Goal: Task Accomplishment & Management: Complete application form

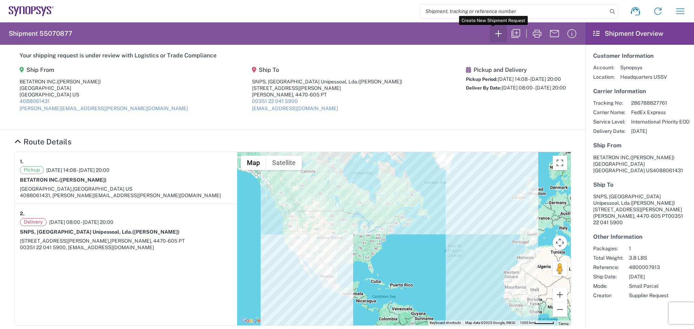
click at [495, 33] on icon "button" at bounding box center [498, 33] width 7 height 7
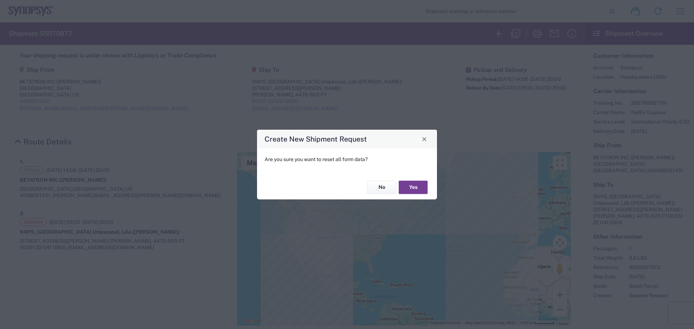
click at [409, 191] on button "Yes" at bounding box center [413, 187] width 29 height 13
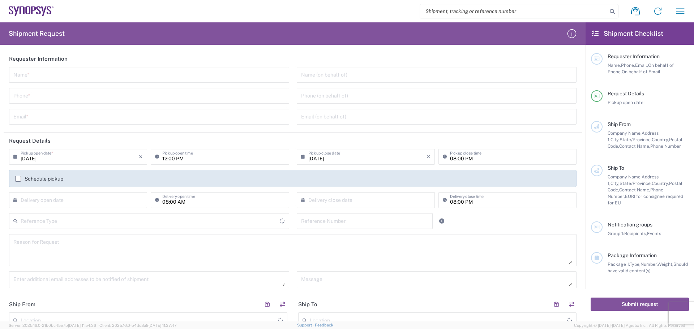
click at [41, 74] on input "text" at bounding box center [148, 74] width 271 height 13
type input "[GEOGRAPHIC_DATA]"
type input "[PERSON_NAME]"
type input "4088061431"
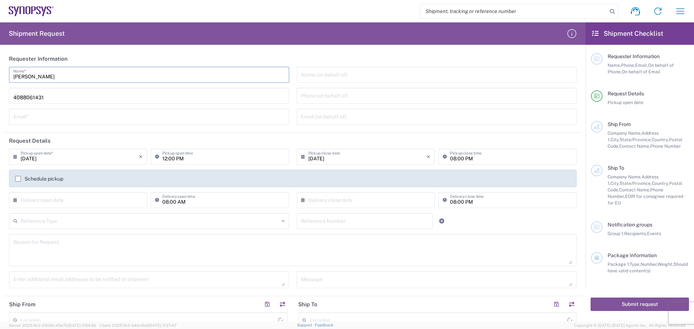
type input "[PERSON_NAME][EMAIL_ADDRESS][PERSON_NAME][DOMAIN_NAME]"
click at [301, 96] on input "tel" at bounding box center [436, 95] width 271 height 13
type input "4088061431"
click at [21, 201] on div "× Delivery open date" at bounding box center [78, 200] width 138 height 16
click at [21, 199] on input "text" at bounding box center [80, 199] width 118 height 13
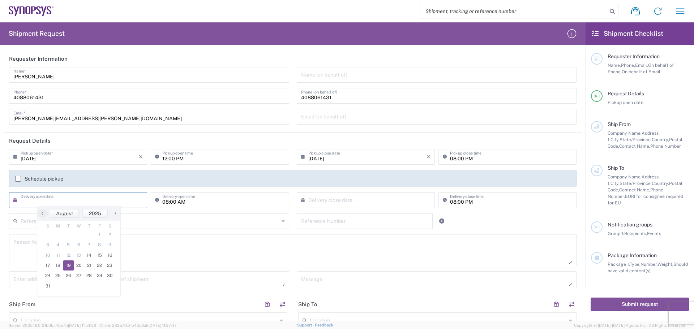
click at [70, 264] on span "19" at bounding box center [68, 266] width 10 height 10
type input "[DATE]"
click at [308, 197] on input "text" at bounding box center [367, 199] width 118 height 13
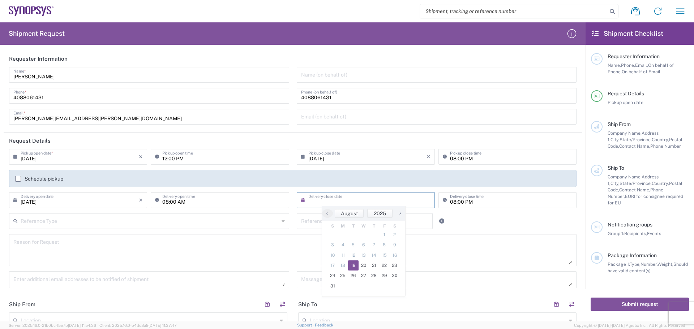
click at [354, 266] on span "19" at bounding box center [353, 266] width 10 height 10
type input "[DATE]"
click at [25, 220] on input "text" at bounding box center [150, 220] width 258 height 13
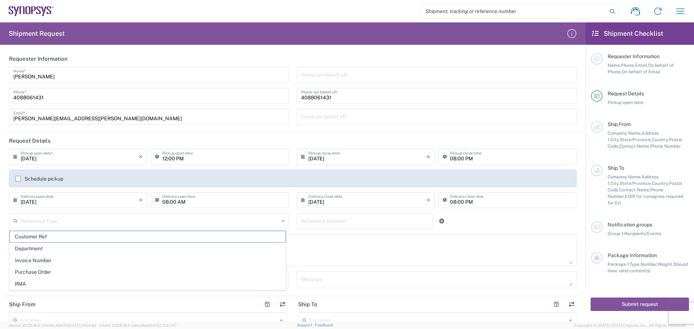
click at [60, 272] on span "Purchase Order" at bounding box center [148, 272] width 276 height 11
type input "Purchase Order"
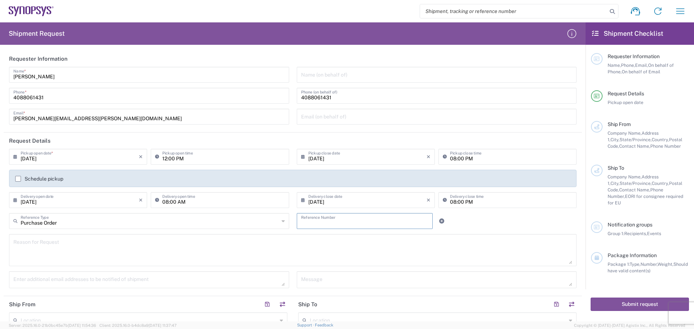
click at [305, 221] on input "text" at bounding box center [365, 220] width 128 height 13
type input "4800017136"
click at [15, 242] on textarea at bounding box center [292, 250] width 559 height 28
type textarea "o"
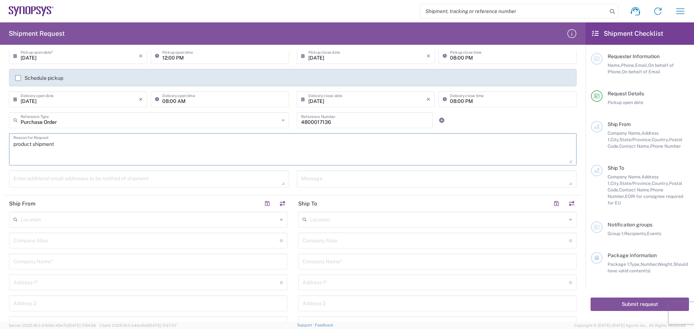
scroll to position [108, 0]
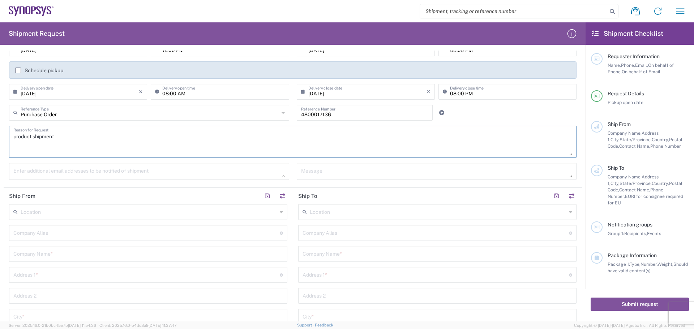
type textarea "product shipment"
click at [28, 236] on input "text" at bounding box center [146, 232] width 266 height 13
type input "Betatron Inc."
type input "[PERSON_NAME][EMAIL_ADDRESS][PERSON_NAME][DOMAIN_NAME]"
type input "Betatron Inc."
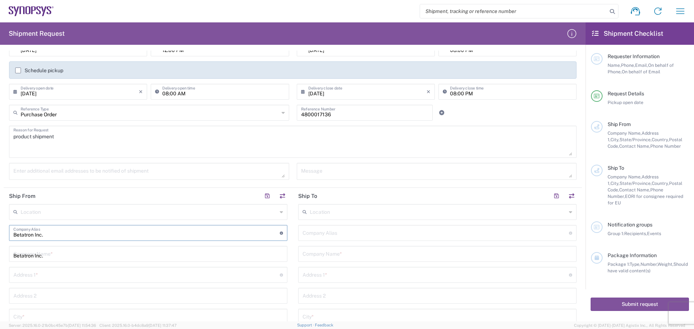
type input "[STREET_ADDRESS]"
type input "[GEOGRAPHIC_DATA][PERSON_NAME]"
type input "[US_STATE]"
type input "[GEOGRAPHIC_DATA]"
type input "95131"
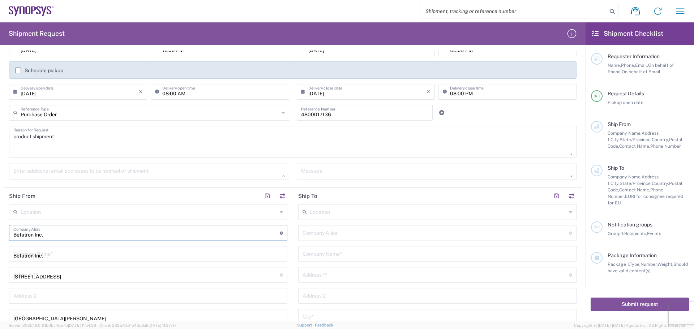
type input "4088061431"
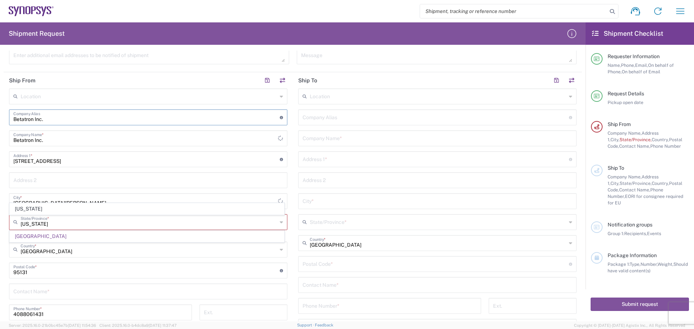
scroll to position [253, 0]
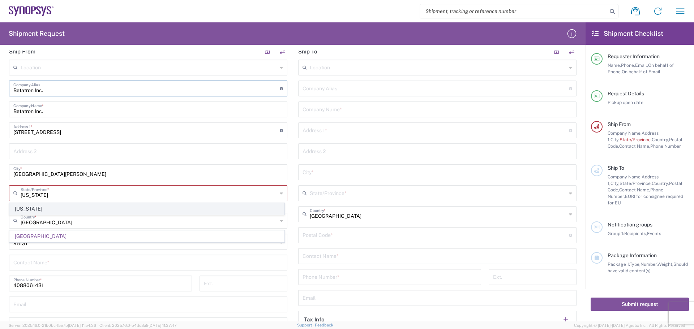
click at [74, 209] on span "[US_STATE]" at bounding box center [147, 208] width 274 height 11
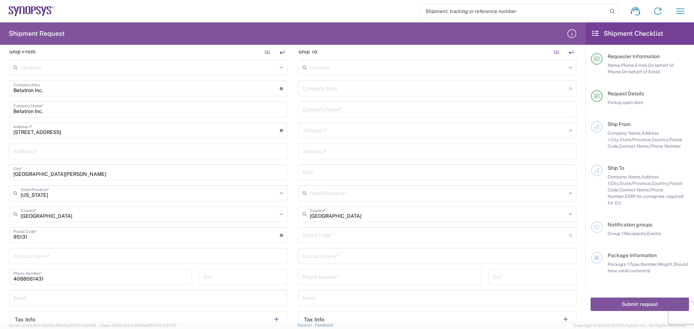
click at [35, 258] on input "text" at bounding box center [148, 255] width 270 height 13
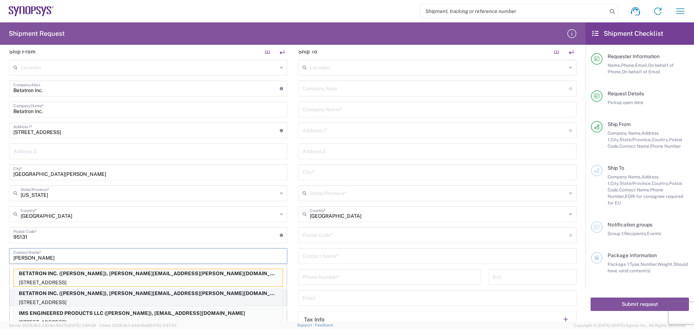
type input "[PERSON_NAME]"
click at [127, 295] on p "BETATRON INC. ([PERSON_NAME]), [PERSON_NAME][EMAIL_ADDRESS][PERSON_NAME][DOMAIN…" at bounding box center [148, 293] width 269 height 9
type input "BETATRON INC."
type input "[GEOGRAPHIC_DATA]"
type input "[US_STATE]"
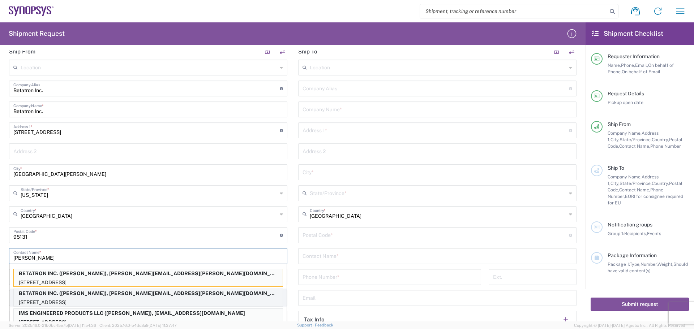
type input "[PERSON_NAME]"
type input "[PERSON_NAME][EMAIL_ADDRESS][PERSON_NAME][DOMAIN_NAME]"
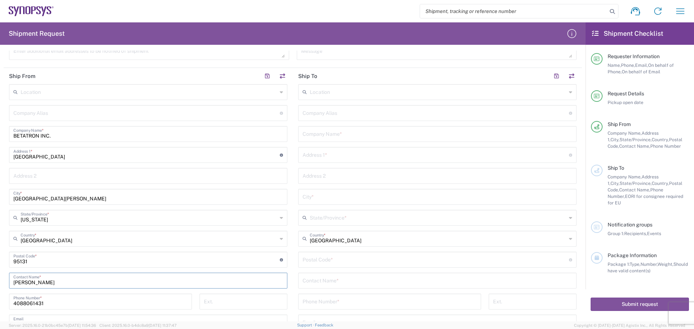
scroll to position [108, 0]
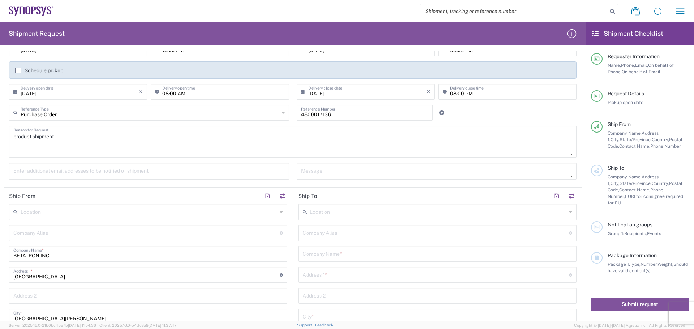
click at [313, 212] on input "text" at bounding box center [438, 211] width 257 height 13
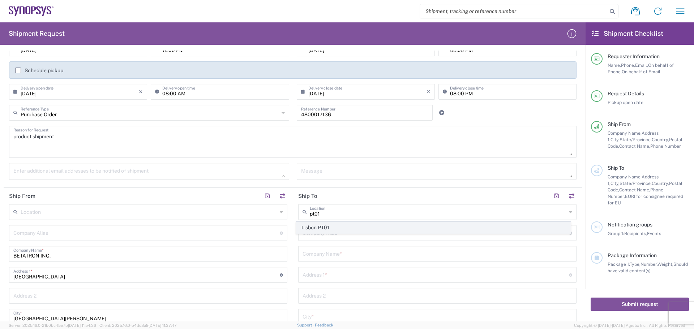
click at [347, 229] on span "Lisbon PT01" at bounding box center [433, 227] width 274 height 11
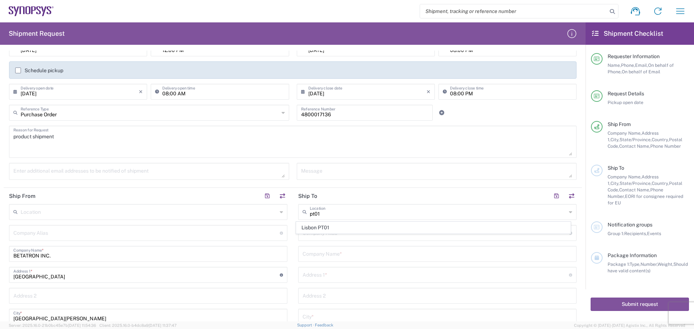
type input "Lisbon PT01"
type input "SNPS, [GEOGRAPHIC_DATA] Unipessoal, Lda."
type input "[GEOGRAPHIC_DATA]"
type input "Piso 2"
type input "Porto Salvo"
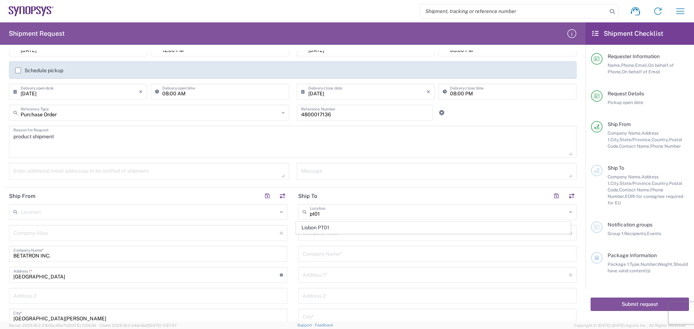
type input "[GEOGRAPHIC_DATA]"
type input "2740-267"
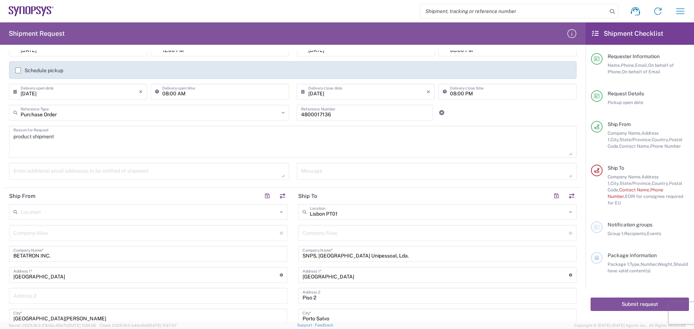
scroll to position [253, 0]
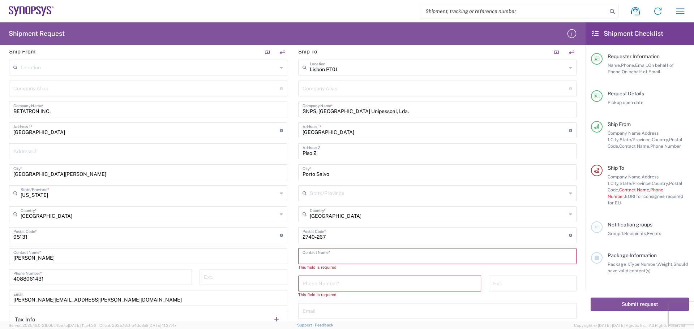
click at [305, 255] on input "text" at bounding box center [437, 255] width 270 height 13
type input "Pedo [PERSON_NAME]"
click at [302, 274] on input "tel" at bounding box center [389, 276] width 174 height 13
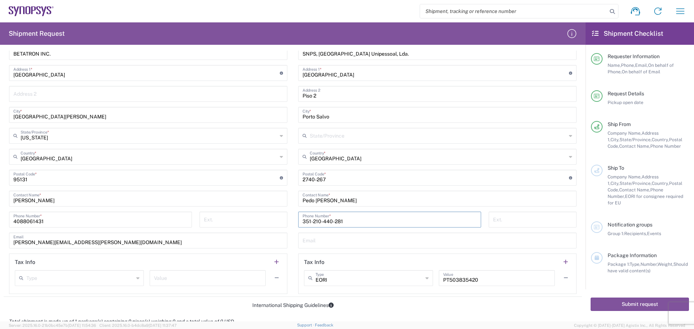
scroll to position [325, 0]
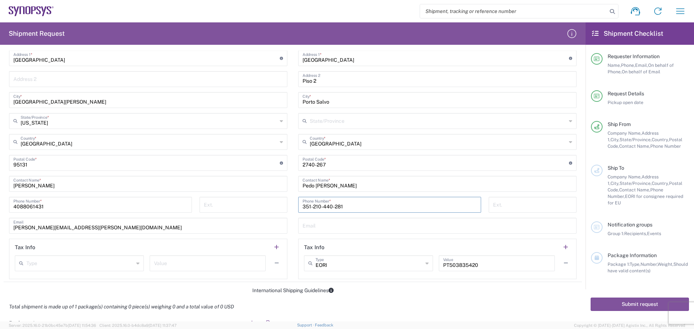
type input "351-210-440-281"
click at [303, 227] on input "text" at bounding box center [437, 225] width 270 height 13
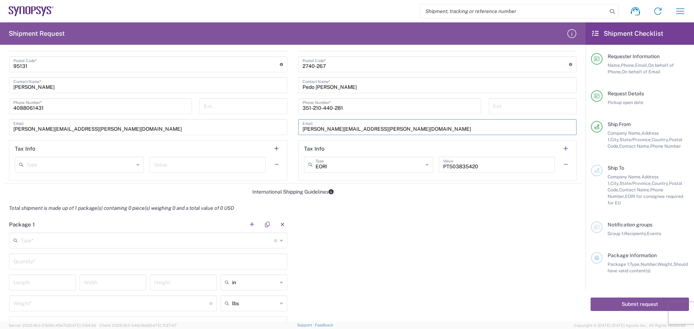
scroll to position [434, 0]
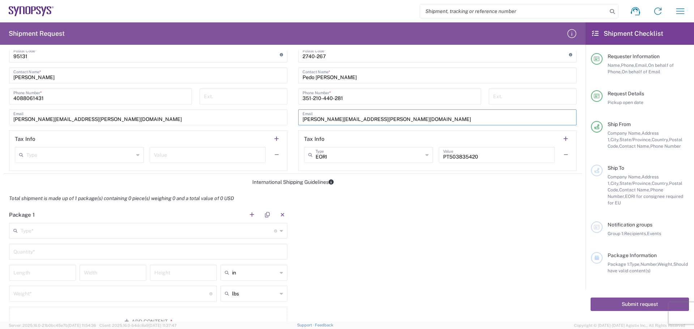
type input "[PERSON_NAME][EMAIL_ADDRESS][PERSON_NAME][DOMAIN_NAME]"
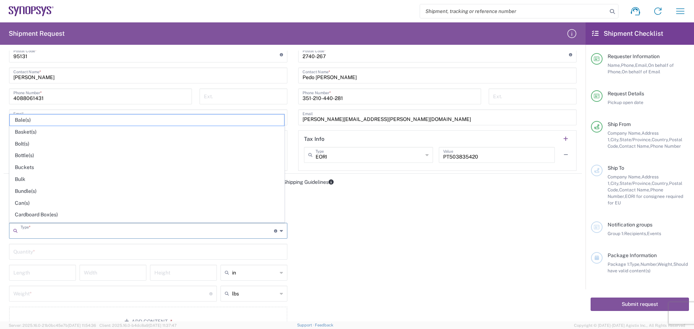
click at [36, 232] on input "text" at bounding box center [147, 230] width 253 height 13
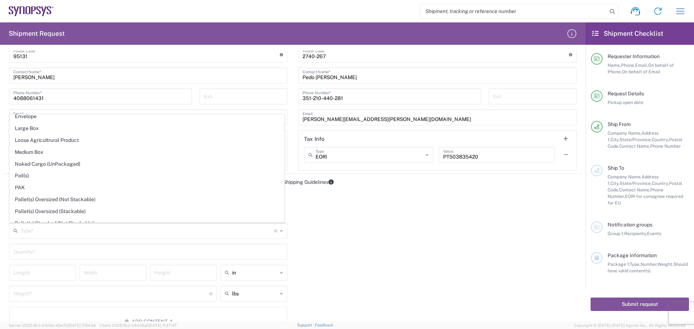
click at [114, 152] on span "Medium Box" at bounding box center [147, 152] width 274 height 11
type input "Medium Box"
type input "13"
type input "11.5"
type input "2.5"
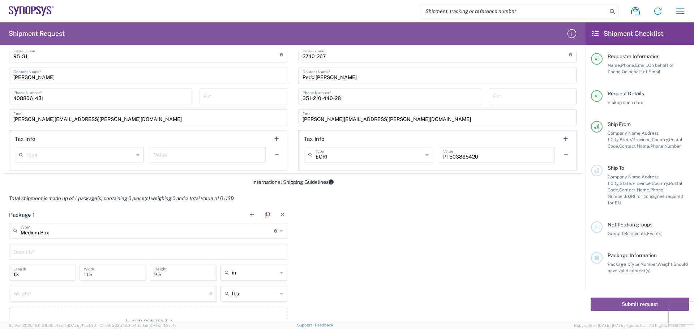
click at [35, 254] on input "text" at bounding box center [148, 251] width 270 height 13
type input "1"
click at [280, 293] on icon at bounding box center [281, 294] width 3 height 12
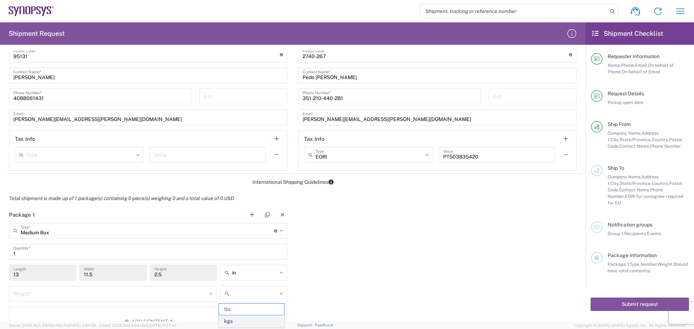
click at [271, 320] on span "kgs" at bounding box center [251, 321] width 65 height 11
type input "kgs"
click at [44, 292] on input "number" at bounding box center [111, 293] width 196 height 13
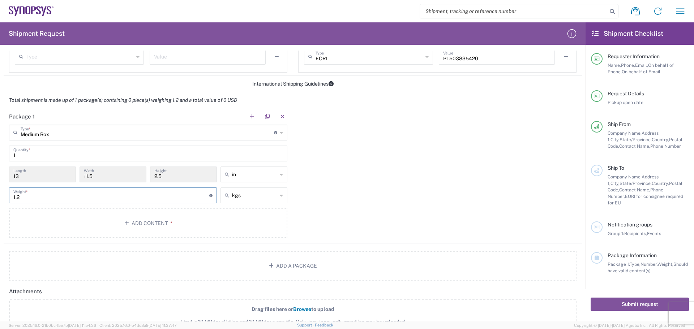
scroll to position [542, 0]
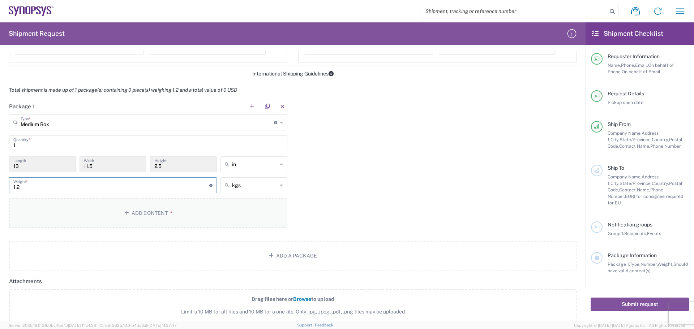
type input "1.2"
click at [148, 214] on button "Add Content *" at bounding box center [148, 213] width 278 height 30
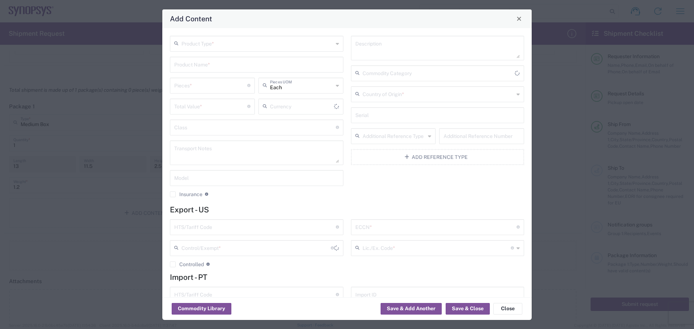
type input "US Dollar"
click at [197, 46] on input "text" at bounding box center [257, 43] width 152 height 13
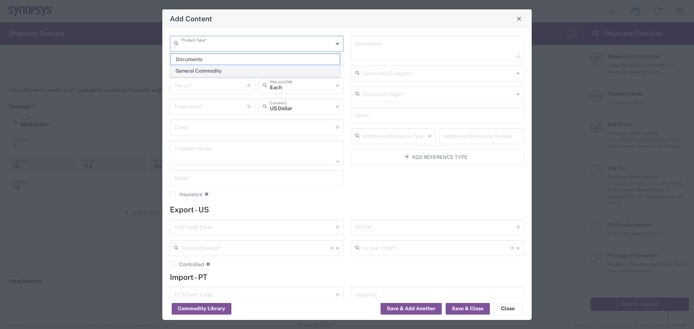
click at [260, 70] on span "General Commodity" at bounding box center [255, 70] width 169 height 11
type input "General Commodity"
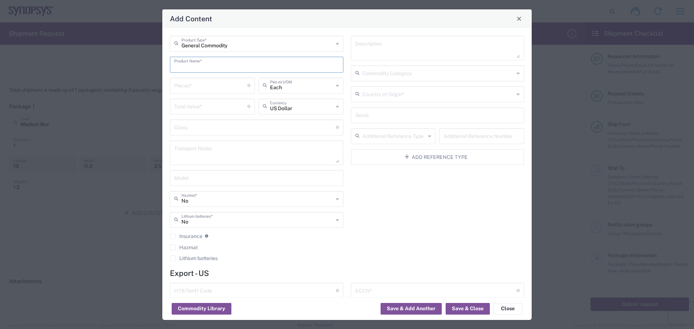
click at [180, 66] on input "text" at bounding box center [256, 64] width 165 height 13
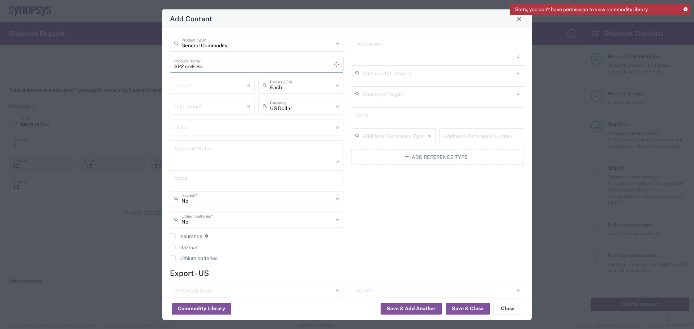
type input "SP2 revE Bd"
click at [191, 85] on input "number" at bounding box center [210, 85] width 73 height 13
type input "5"
click at [516, 95] on icon at bounding box center [517, 95] width 3 height 12
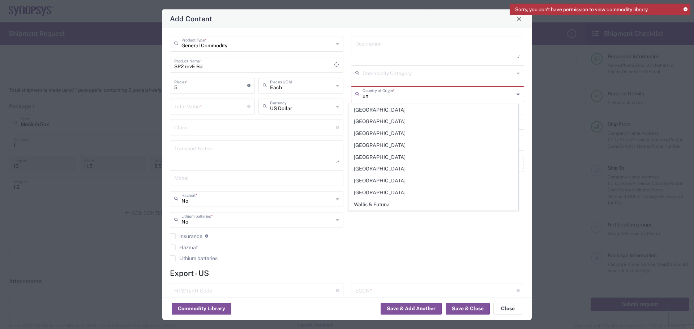
type input "[GEOGRAPHIC_DATA]"
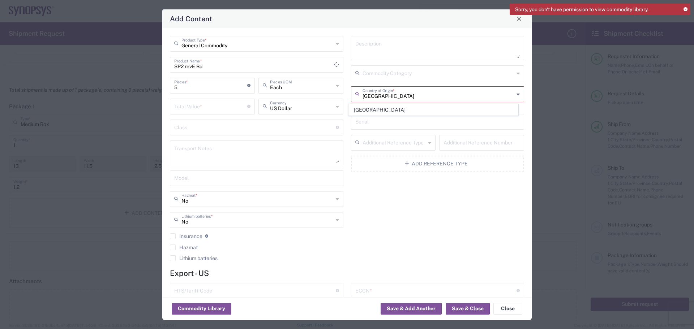
click at [180, 107] on input "number" at bounding box center [210, 106] width 73 height 13
type input "19270"
click at [439, 92] on input "text" at bounding box center [438, 93] width 152 height 13
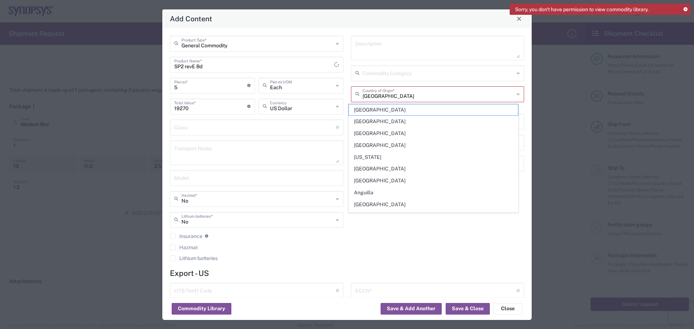
click at [437, 146] on span "[GEOGRAPHIC_DATA]" at bounding box center [433, 145] width 169 height 11
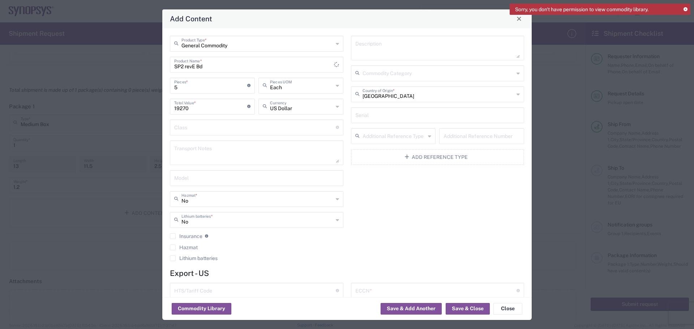
click at [462, 94] on input "[GEOGRAPHIC_DATA]" at bounding box center [438, 93] width 152 height 13
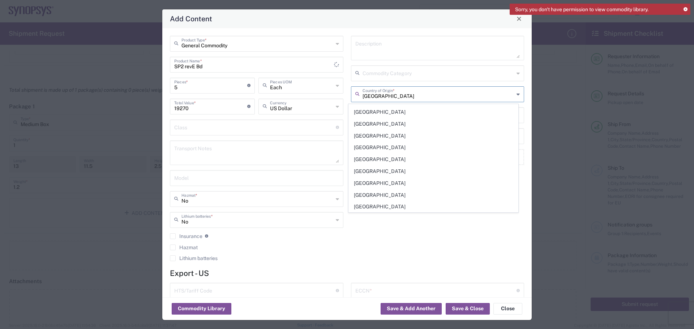
scroll to position [2770, 0]
click at [399, 148] on span "[GEOGRAPHIC_DATA]" at bounding box center [433, 148] width 169 height 11
type input "[GEOGRAPHIC_DATA]"
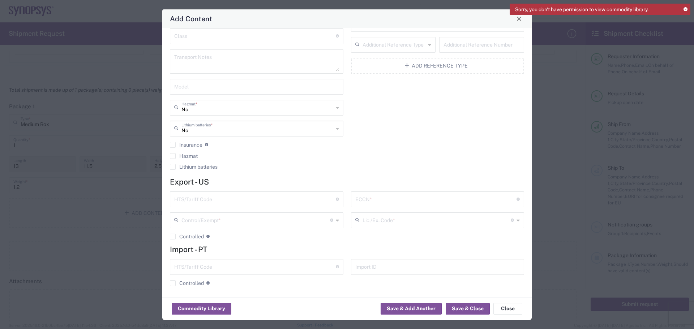
scroll to position [93, 0]
click at [187, 200] on input "text" at bounding box center [255, 197] width 162 height 13
type input "8437.3..200"
click at [358, 200] on input "text" at bounding box center [436, 197] width 162 height 13
type input "3A991/NLR"
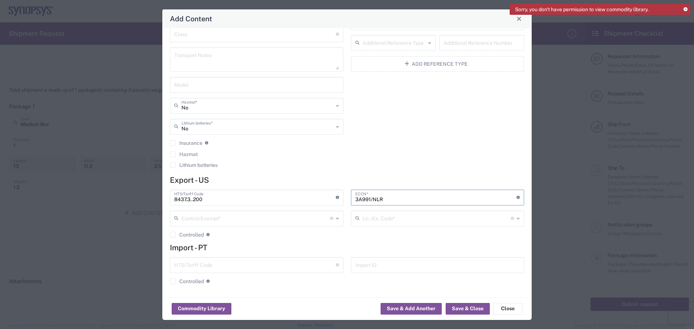
click at [178, 263] on input "text" at bounding box center [255, 264] width 162 height 13
type input "8437.30.200"
click at [467, 307] on button "Save & Close" at bounding box center [467, 309] width 44 height 12
click at [336, 220] on icon at bounding box center [337, 219] width 3 height 12
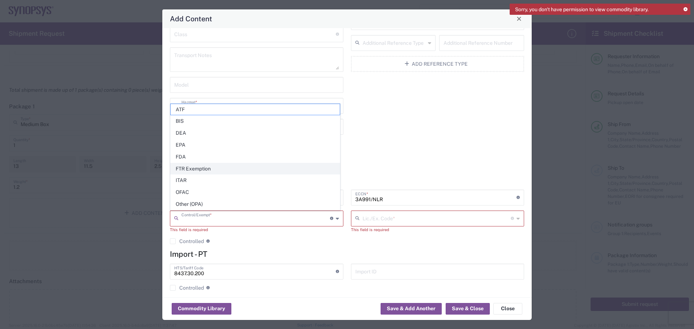
click at [264, 170] on span "FTR Exemption" at bounding box center [255, 168] width 169 height 11
type input "FTR Exemption"
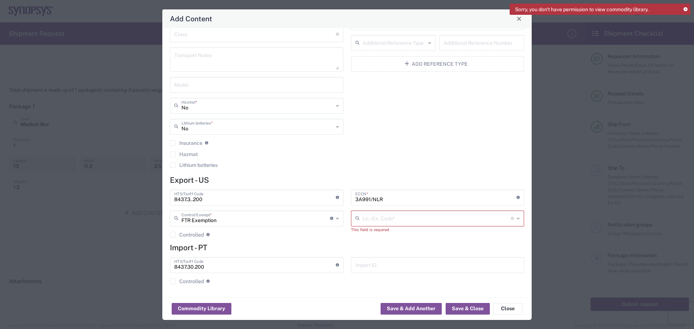
click at [516, 218] on icon at bounding box center [517, 219] width 3 height 12
click at [395, 143] on span "30.37(f)" at bounding box center [433, 143] width 169 height 11
type input "30.37(f)"
click at [470, 309] on button "Save & Close" at bounding box center [467, 309] width 44 height 12
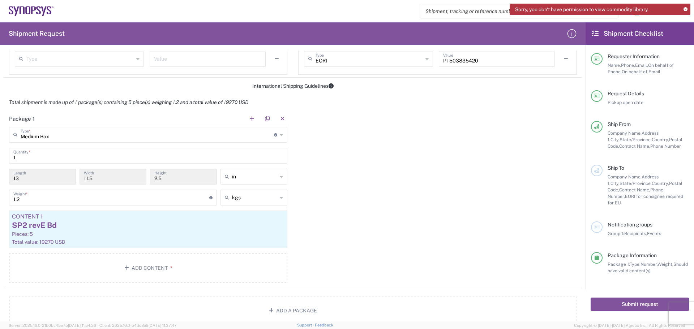
scroll to position [578, 0]
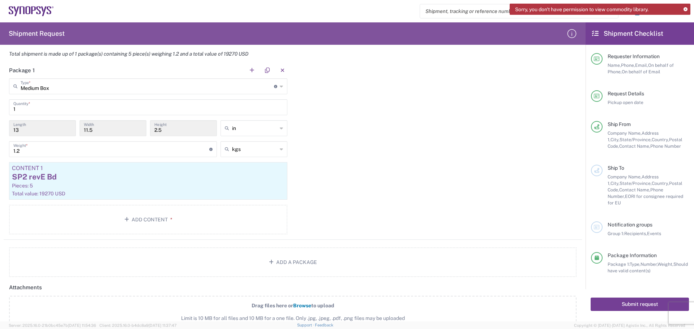
click at [630, 298] on button "Submit request" at bounding box center [639, 304] width 98 height 13
